Goal: Task Accomplishment & Management: Use online tool/utility

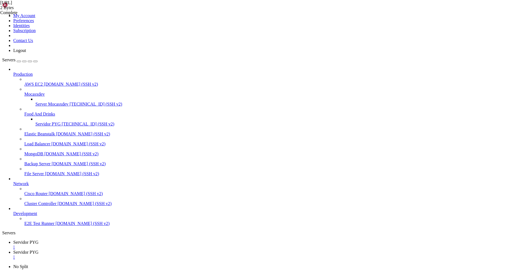
scroll to position [405, 0]
click at [38, 240] on span "Servidor PYG" at bounding box center [25, 242] width 25 height 5
click at [38, 250] on span "Servidor PYG" at bounding box center [25, 252] width 25 height 5
click at [150, 255] on div "" at bounding box center [270, 257] width 515 height 5
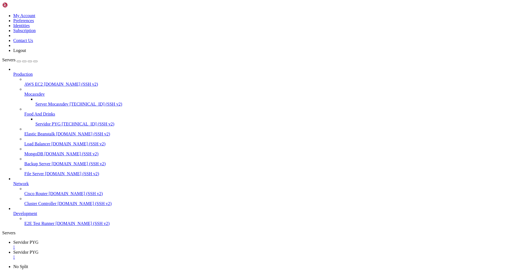
type input "/home/ubuntu/bot_visitas"
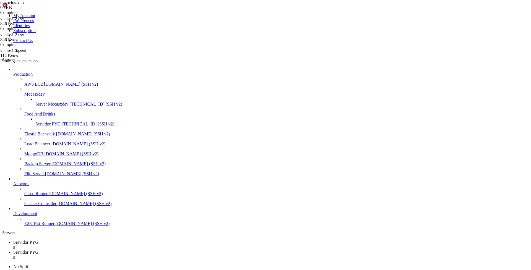
click at [150, 255] on div "" at bounding box center [270, 257] width 515 height 5
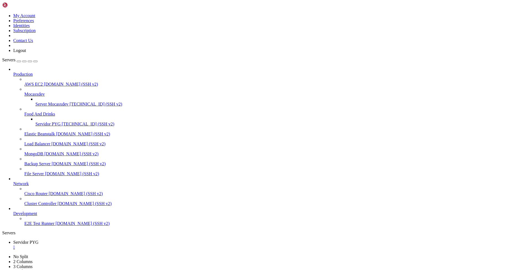
type input "/home/ubuntu/bot_visitas"
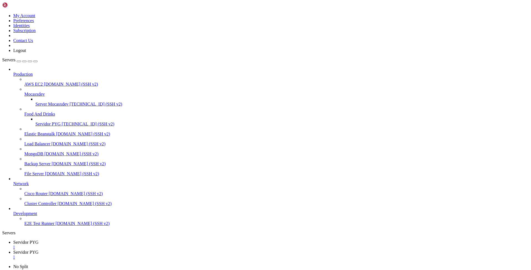
drag, startPoint x: 84, startPoint y: 27, endPoint x: 181, endPoint y: 260, distance: 252.3
type textarea "main()"
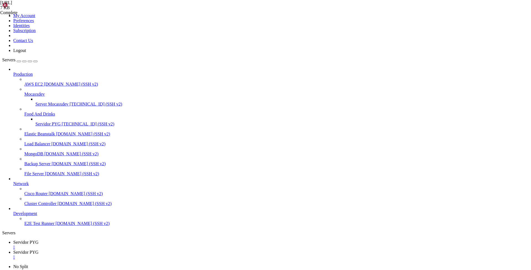
drag, startPoint x: 105, startPoint y: 254, endPoint x: 84, endPoint y: 17, distance: 237.2
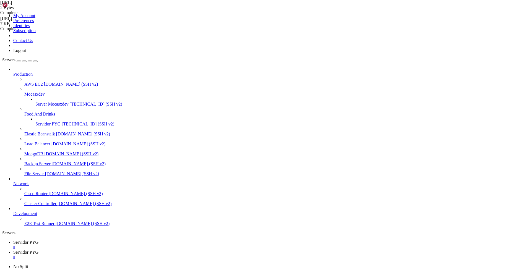
type textarea "from telegram import Update, KeyboardButton, ReplyKeyboardMarkup from telegram.…"
paste textarea "8304695510:AAGsUvZKP7nSUv_mjOHUPdQmpBAT8PKY_j0"
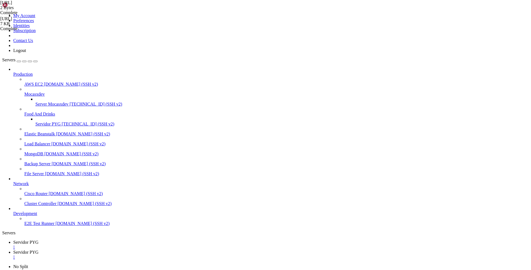
scroll to position [0, 4]
type textarea "NEGOCIOS_XLSX = "negocios1.2.xlsx""
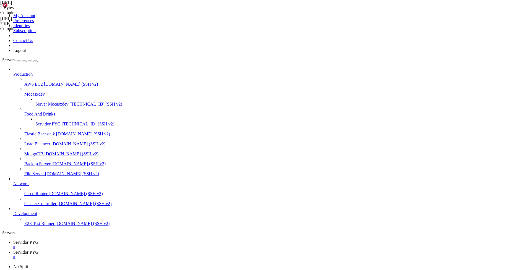
type textarea "CSV_FILE = "visitas1.3.csv""
click at [38, 240] on span "Servidor PYG" at bounding box center [25, 242] width 25 height 5
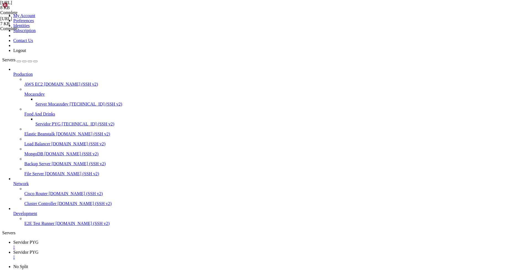
click at [108, 245] on div "" at bounding box center [270, 247] width 515 height 5
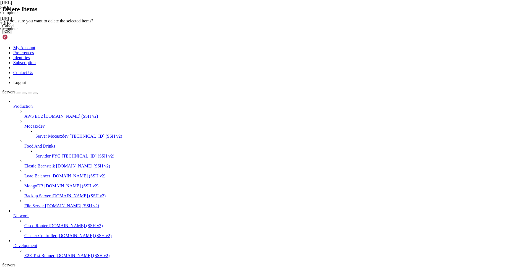
click at [12, 34] on button "OK" at bounding box center [7, 31] width 10 height 6
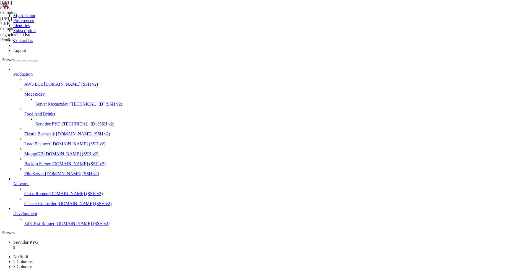
click at [62, 122] on span "[TECHNICAL_ID] (SSH v2)" at bounding box center [88, 124] width 53 height 5
click at [107, 245] on div "" at bounding box center [270, 247] width 515 height 5
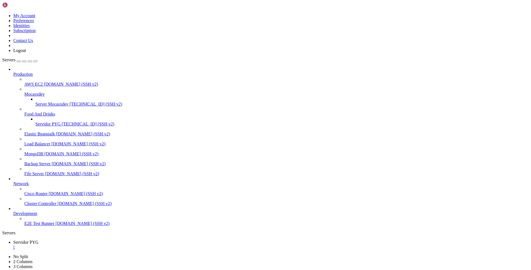
type input "/home/ubuntu/bot_visitas"
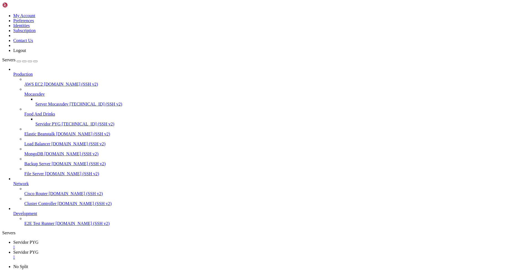
click at [107, 245] on div "" at bounding box center [270, 247] width 515 height 5
click at [105, 245] on div "" at bounding box center [270, 247] width 515 height 5
click at [62, 122] on span "[TECHNICAL_ID] (SSH v2)" at bounding box center [88, 124] width 53 height 5
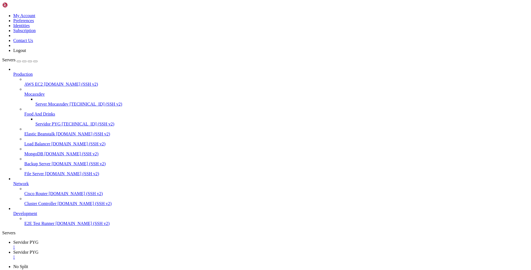
type input "/home/ubuntu/bot_visitas"
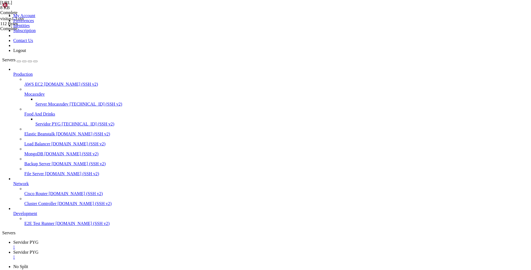
scroll to position [709, 0]
drag, startPoint x: 83, startPoint y: 27, endPoint x: 192, endPoint y: 252, distance: 249.7
click at [38, 240] on span "Servidor PYG" at bounding box center [25, 242] width 25 height 5
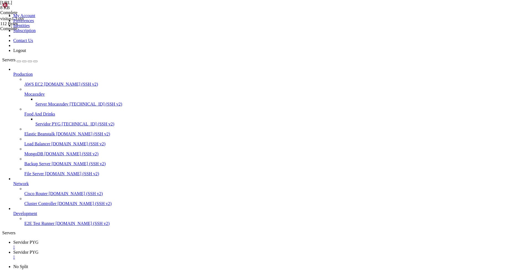
click at [38, 250] on span "Servidor PYG" at bounding box center [25, 252] width 25 height 5
drag, startPoint x: 108, startPoint y: 247, endPoint x: 90, endPoint y: -19, distance: 266.5
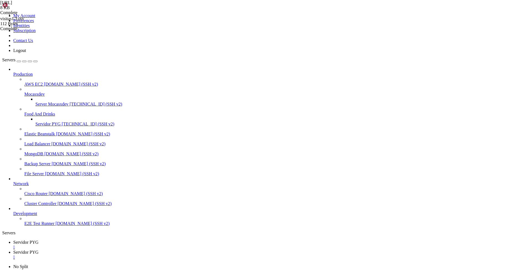
type textarea "from telegram import Update, KeyboardButton, ReplyKeyboardMarkup from telegram.…"
drag, startPoint x: 106, startPoint y: 247, endPoint x: 108, endPoint y: -17, distance: 264.2
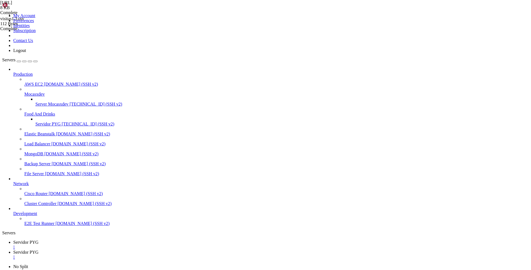
type textarea "from telegram import Update, KeyboardButton, ReplyKeyboardMarkup from telegram.…"
drag, startPoint x: 230, startPoint y: 222, endPoint x: 40, endPoint y: -28, distance: 314.7
type textarea "# --- Librerías necesarias --- from telegram import Update, KeyboardButton, Rep…"
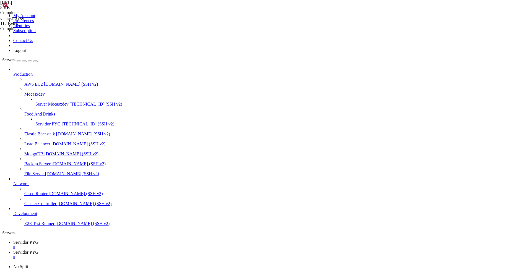
click at [149, 255] on div "" at bounding box center [270, 257] width 515 height 5
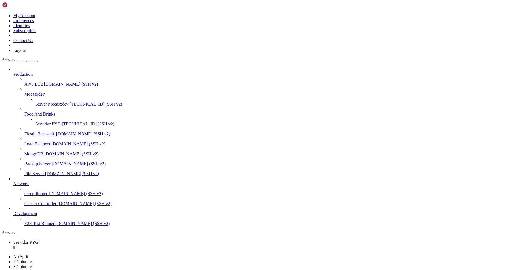
type input "/home/ubuntu/bot_visitas"
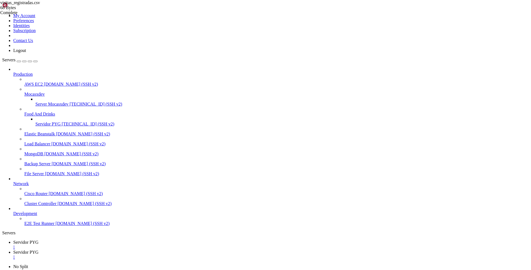
drag, startPoint x: 93, startPoint y: 105, endPoint x: 233, endPoint y: 193, distance: 165.4
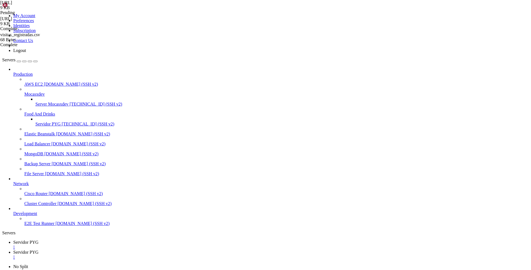
drag, startPoint x: 93, startPoint y: 105, endPoint x: 230, endPoint y: 192, distance: 162.6
type textarea "else: await update.message.reply_text("[GEOGRAPHIC_DATA] /inicio para comenzar.…"
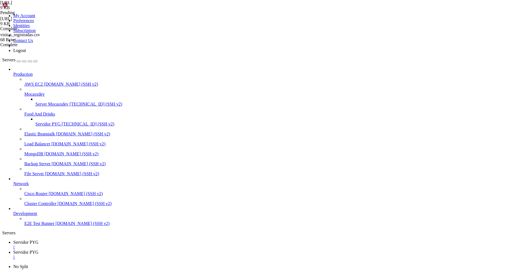
paste textarea
drag, startPoint x: 236, startPoint y: 255, endPoint x: 98, endPoint y: 101, distance: 206.4
type textarea "await update.message.reply_text("¿Deseas editar otro dato del cliente? (Sí / No…"
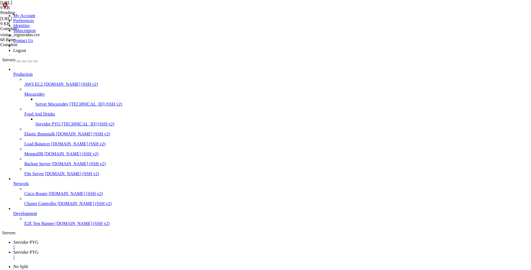
scroll to position [0, 1]
paste textarea
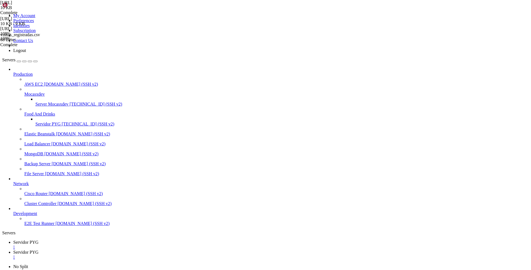
click at [88, 240] on link "Servidor PYG " at bounding box center [270, 245] width 515 height 10
click at [107, 245] on div "" at bounding box center [270, 247] width 515 height 5
click at [46, 122] on span "Servidor PYG" at bounding box center [47, 124] width 25 height 5
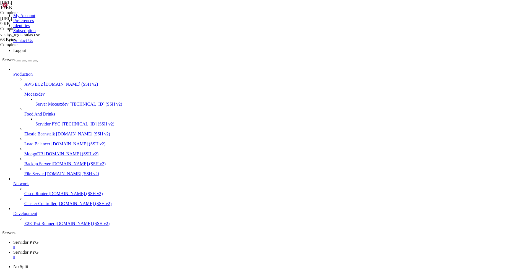
scroll to position [0, 0]
drag, startPoint x: 67, startPoint y: 840, endPoint x: 8, endPoint y: 826, distance: 61.1
copy div "File "/home/ubuntu/bot_visitas/[URL]", line 131 elif fase == "editar_dato": ^^^…"
click at [38, 240] on span "Servidor PYG" at bounding box center [25, 242] width 25 height 5
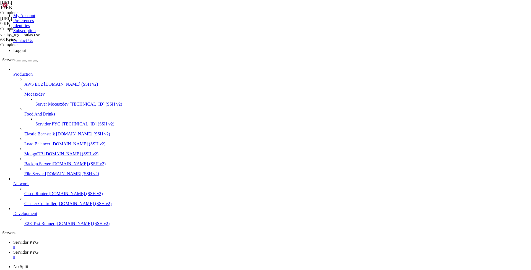
scroll to position [691, 0]
drag, startPoint x: 84, startPoint y: 60, endPoint x: 192, endPoint y: 69, distance: 108.7
type textarea "usuarios.pop(user_id, None)"
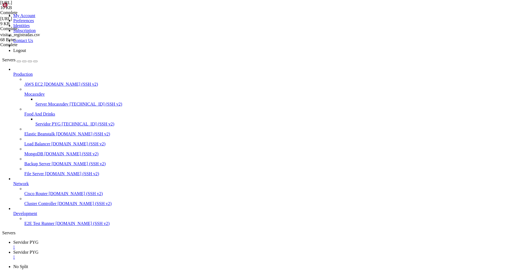
click at [38, 250] on span "Servidor PYG" at bounding box center [25, 252] width 25 height 5
click at [38, 240] on span "Servidor PYG" at bounding box center [25, 242] width 25 height 5
